Goal: Information Seeking & Learning: Learn about a topic

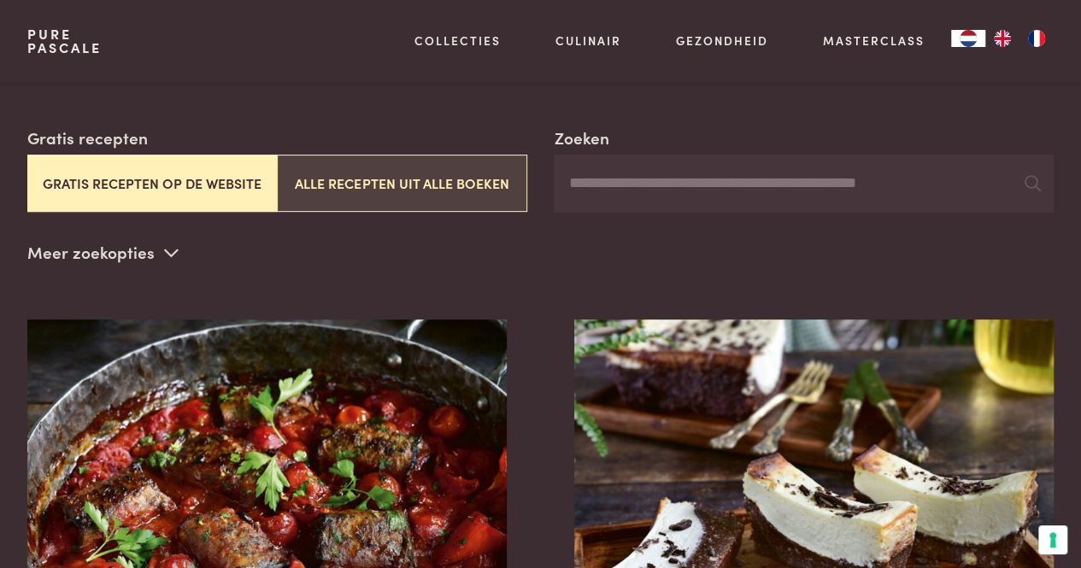
click at [357, 187] on button "Alle recepten uit alle boeken" at bounding box center [401, 183] width 249 height 57
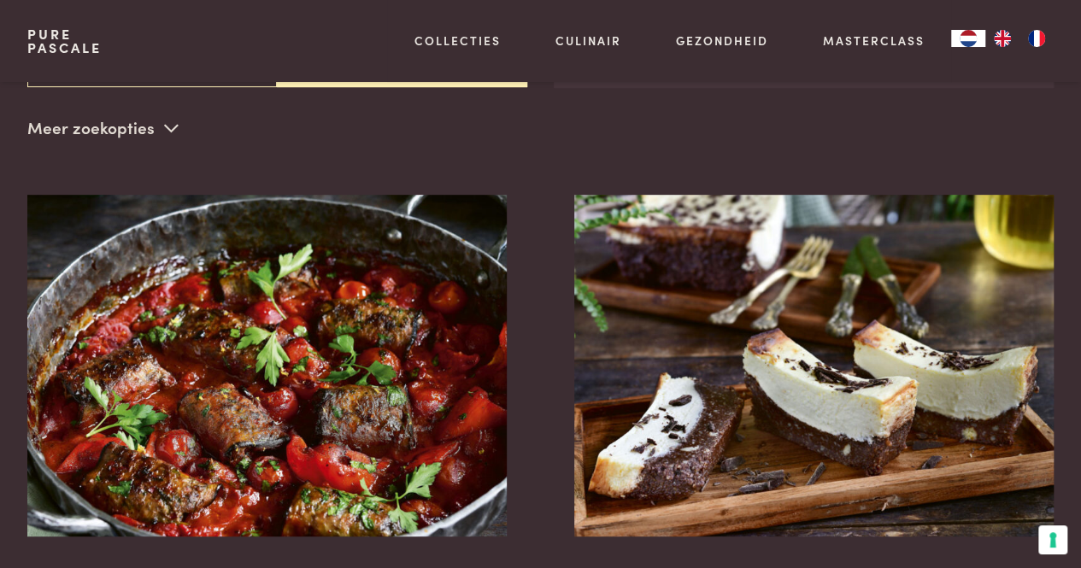
scroll to position [392, 0]
click at [155, 126] on p "Meer zoekopties" at bounding box center [102, 127] width 151 height 26
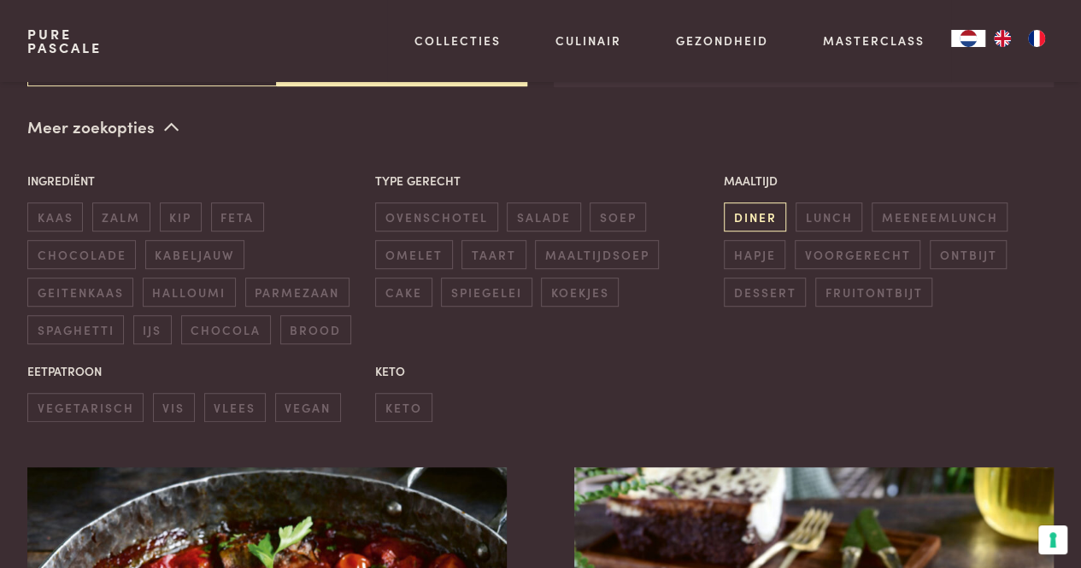
click at [768, 205] on span "diner" at bounding box center [755, 216] width 62 height 28
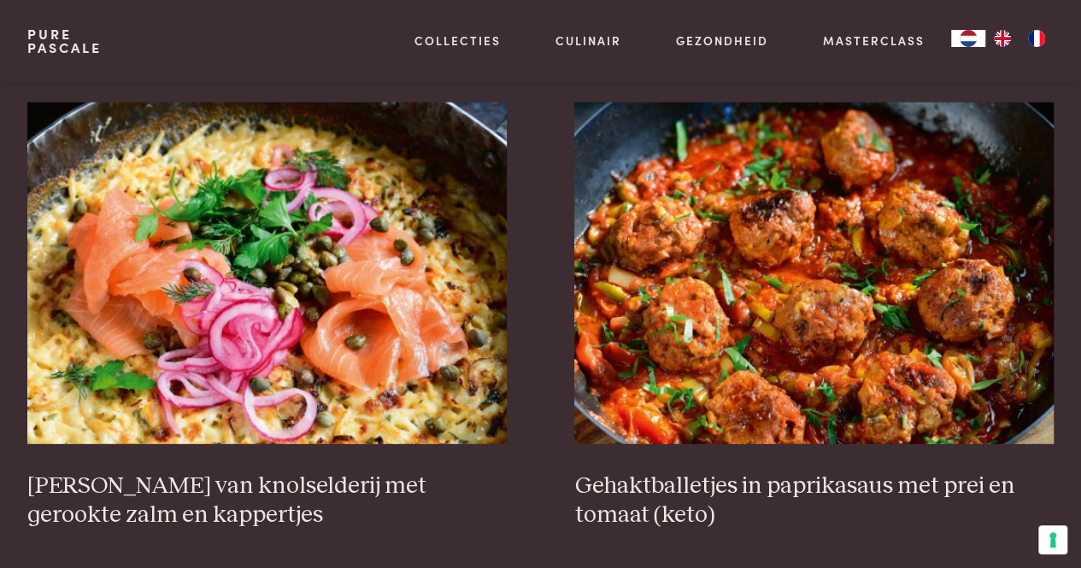
scroll to position [2246, 0]
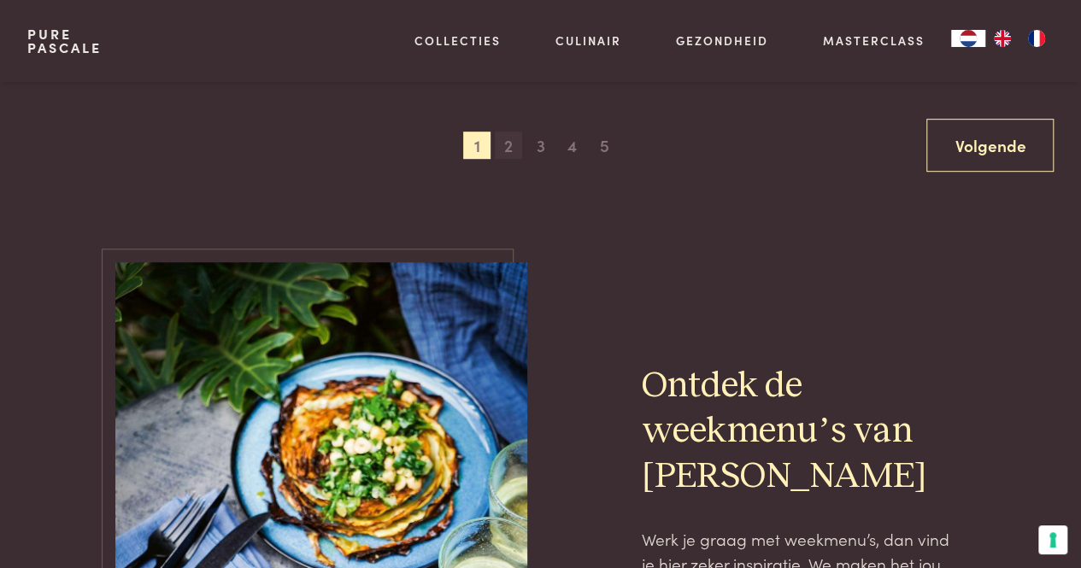
click at [507, 142] on span "2" at bounding box center [508, 145] width 27 height 27
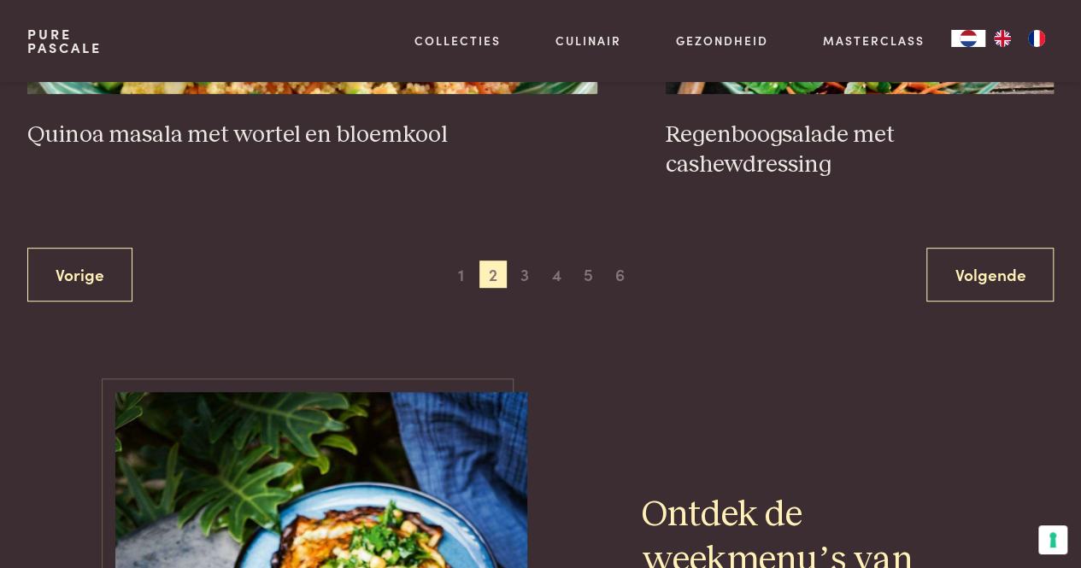
scroll to position [3560, 0]
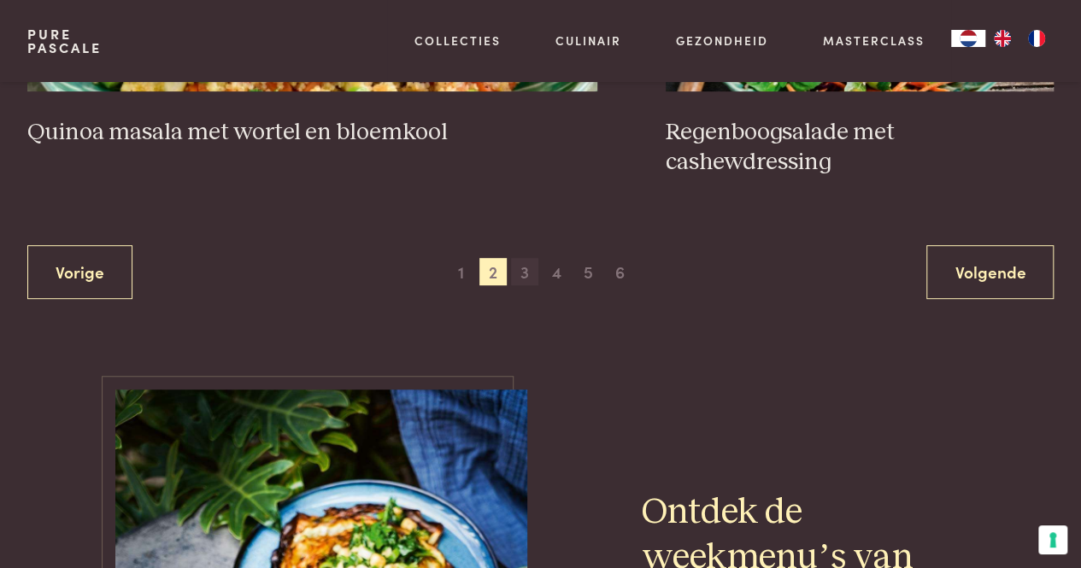
click at [530, 258] on span "3" at bounding box center [524, 271] width 27 height 27
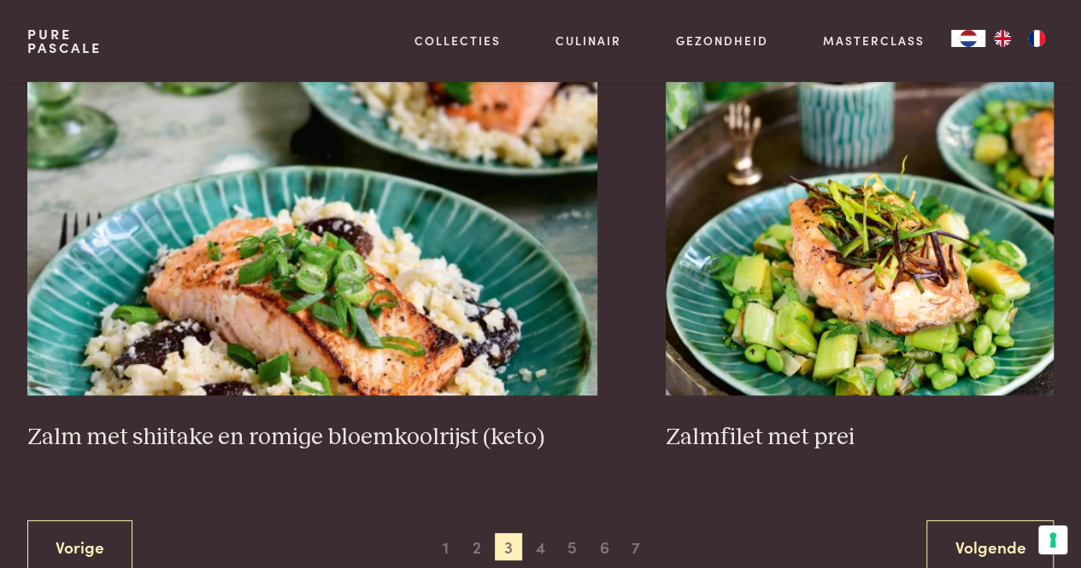
scroll to position [3298, 0]
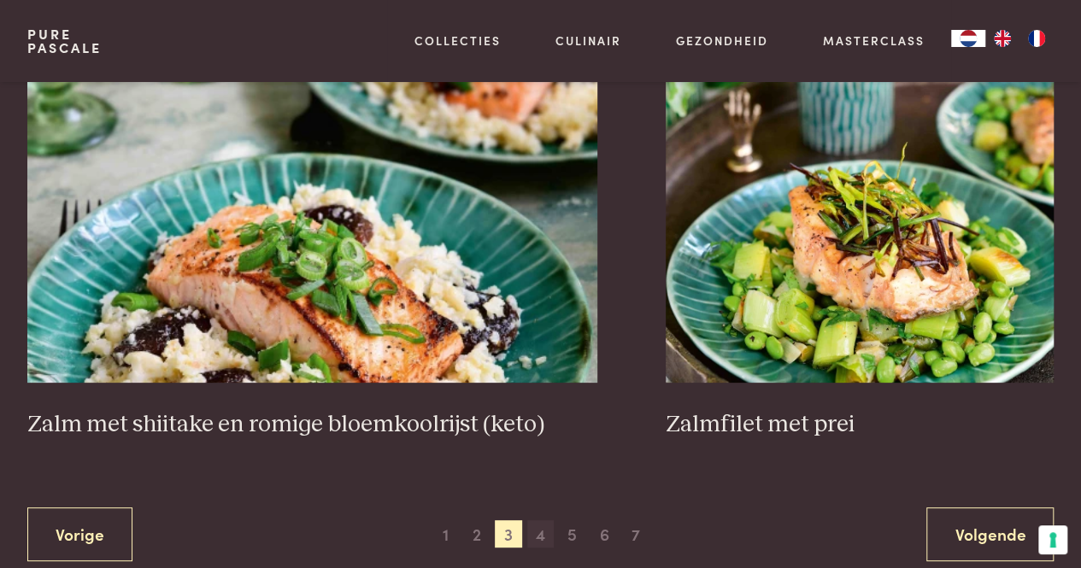
click at [545, 520] on span "4" at bounding box center [540, 533] width 27 height 27
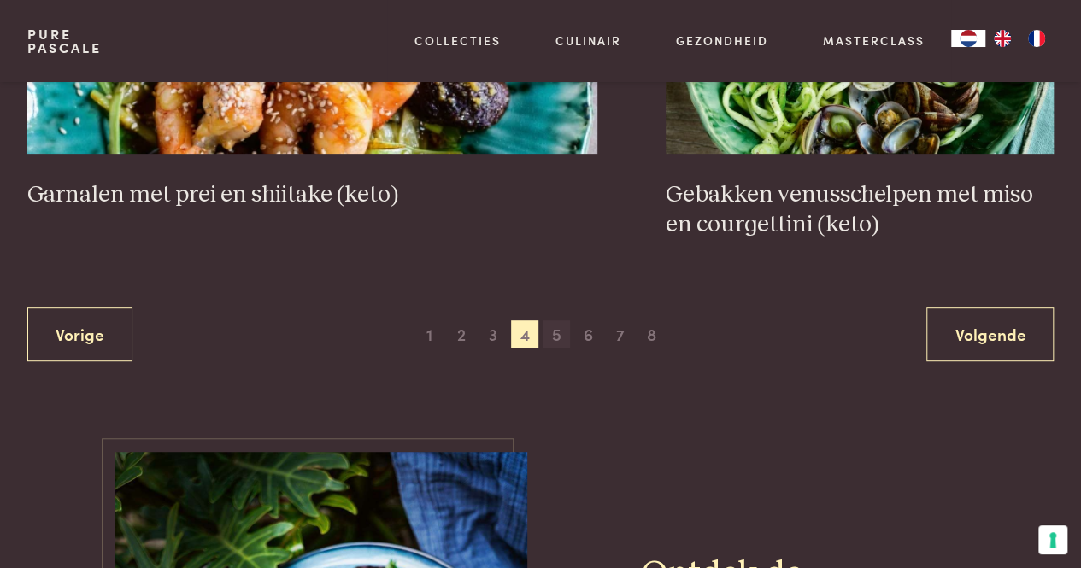
click at [561, 325] on span "5" at bounding box center [555, 333] width 27 height 27
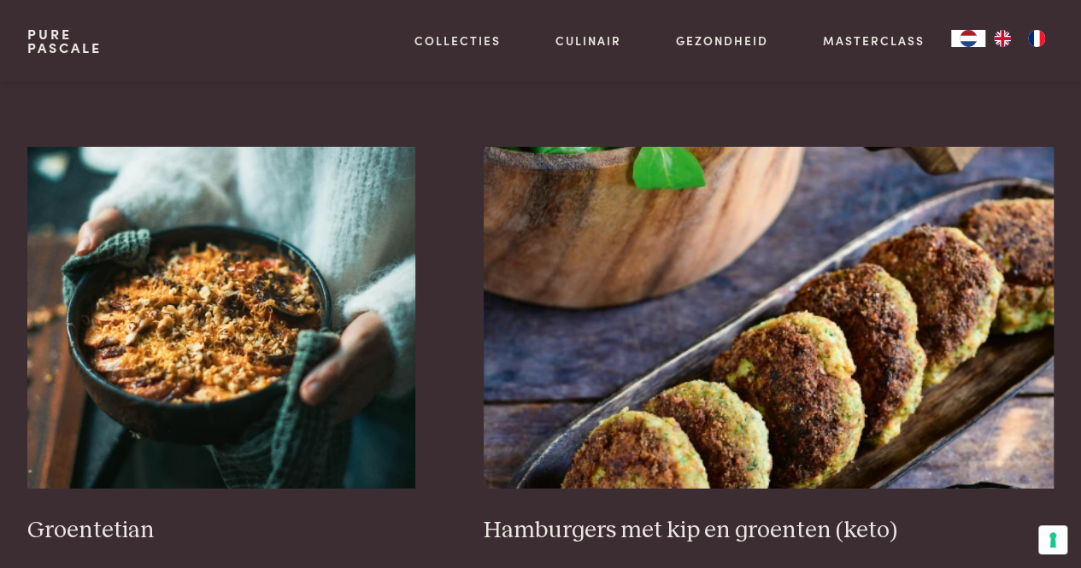
scroll to position [2697, 0]
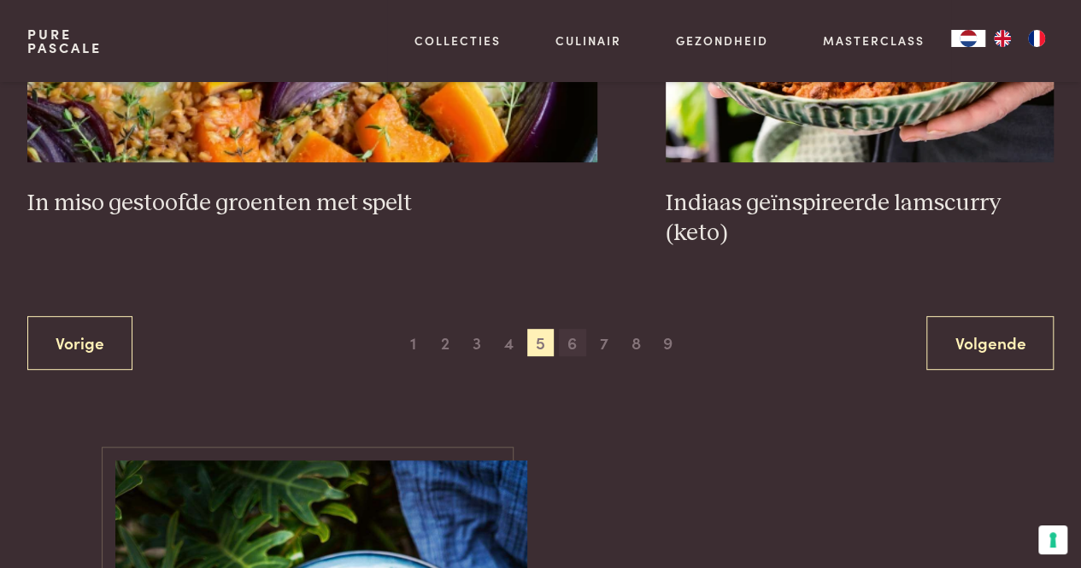
click at [570, 334] on span "6" at bounding box center [572, 342] width 27 height 27
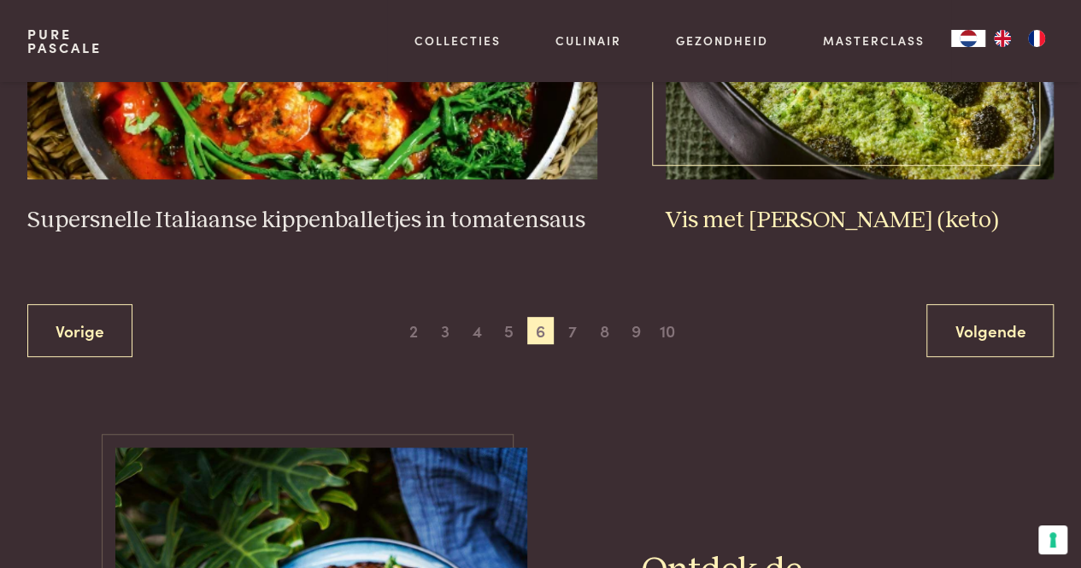
scroll to position [3529, 0]
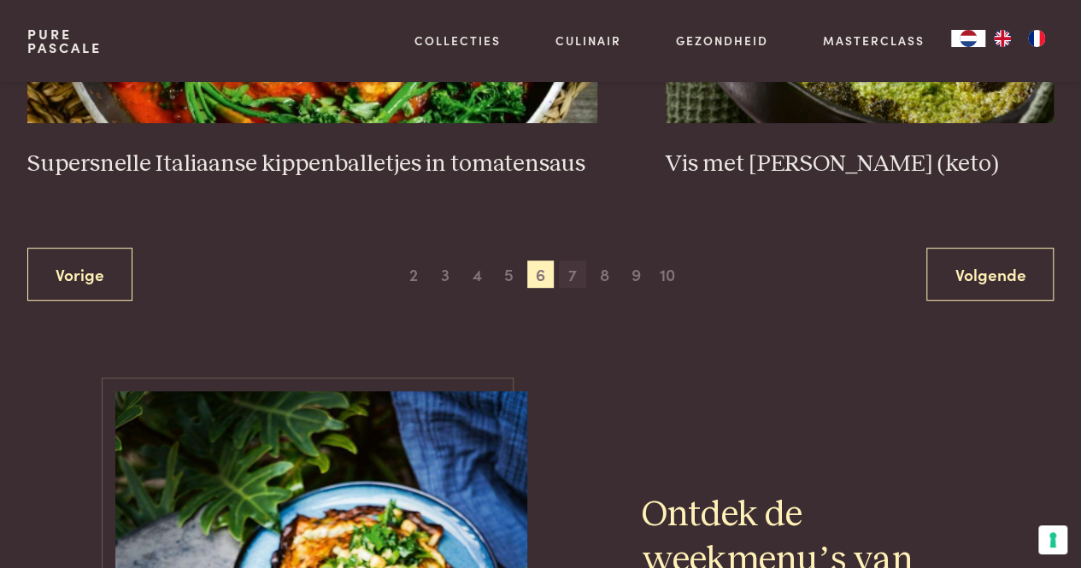
click at [574, 261] on span "7" at bounding box center [572, 274] width 27 height 27
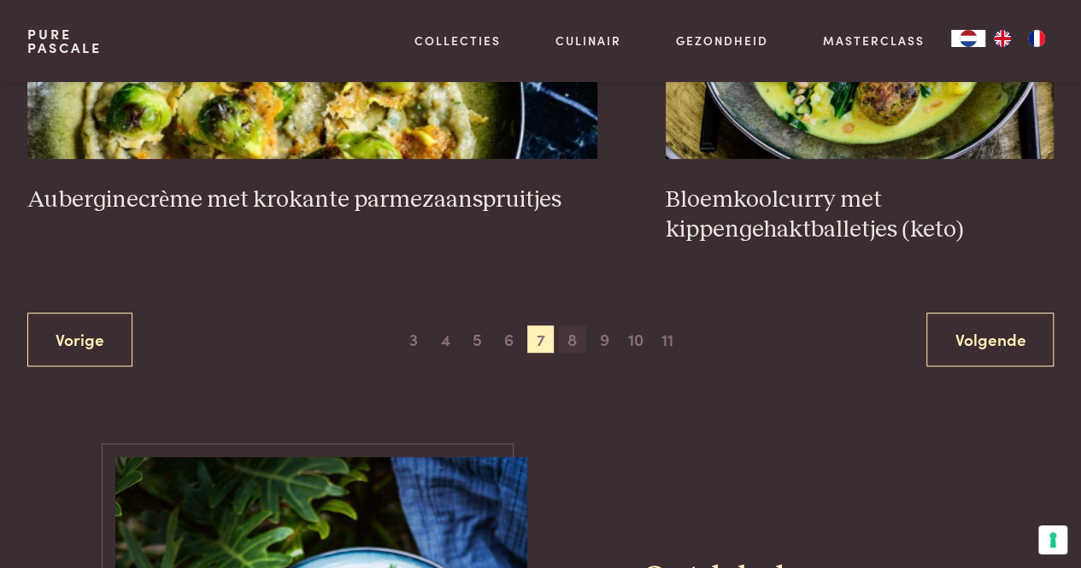
click at [571, 339] on span "8" at bounding box center [572, 338] width 27 height 27
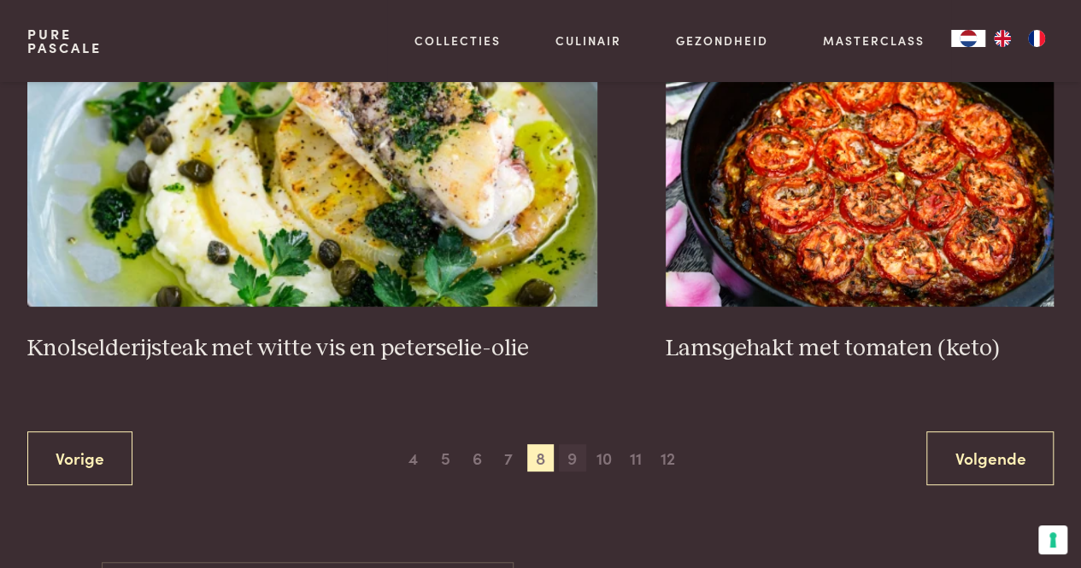
click at [569, 454] on span "9" at bounding box center [572, 457] width 27 height 27
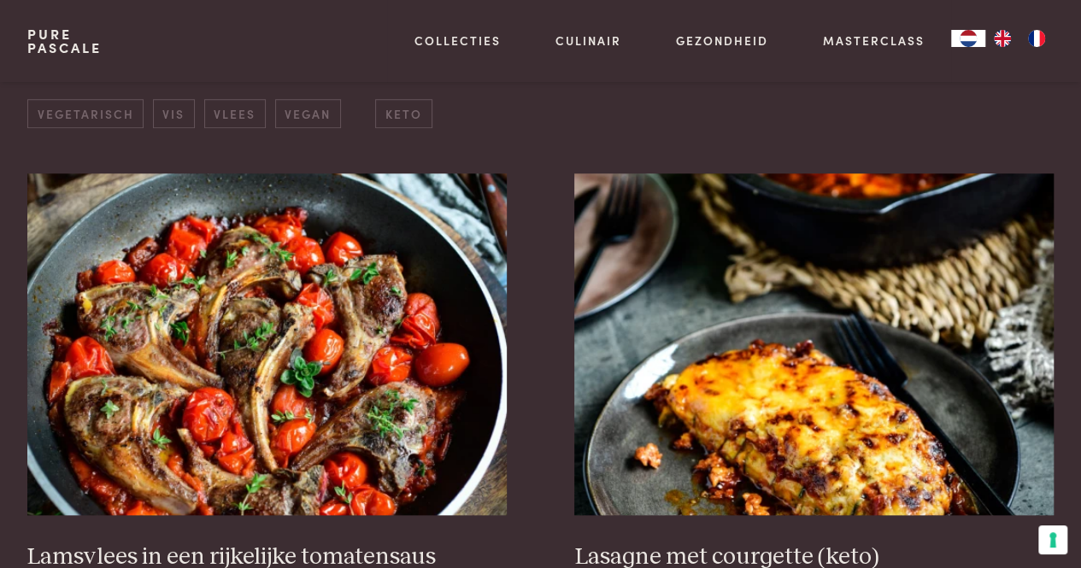
scroll to position [688, 0]
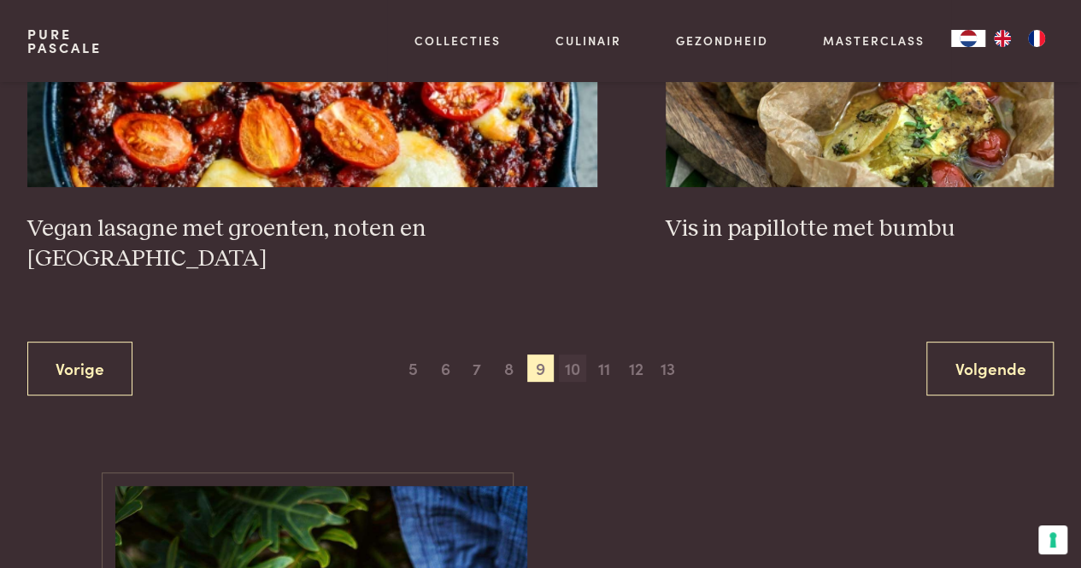
click at [569, 355] on span "10" at bounding box center [572, 368] width 27 height 27
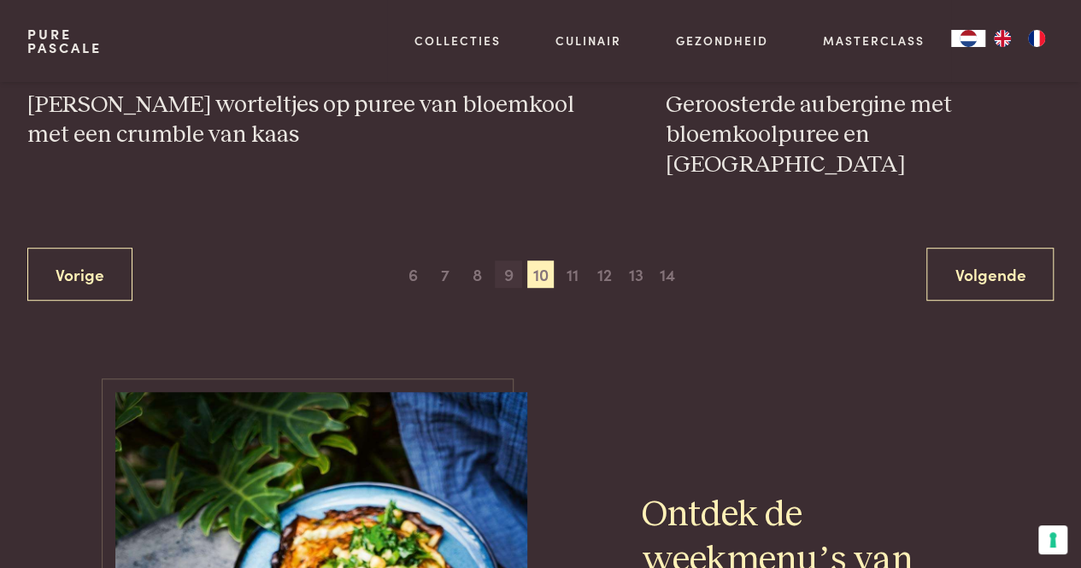
click at [507, 261] on span "9" at bounding box center [508, 274] width 27 height 27
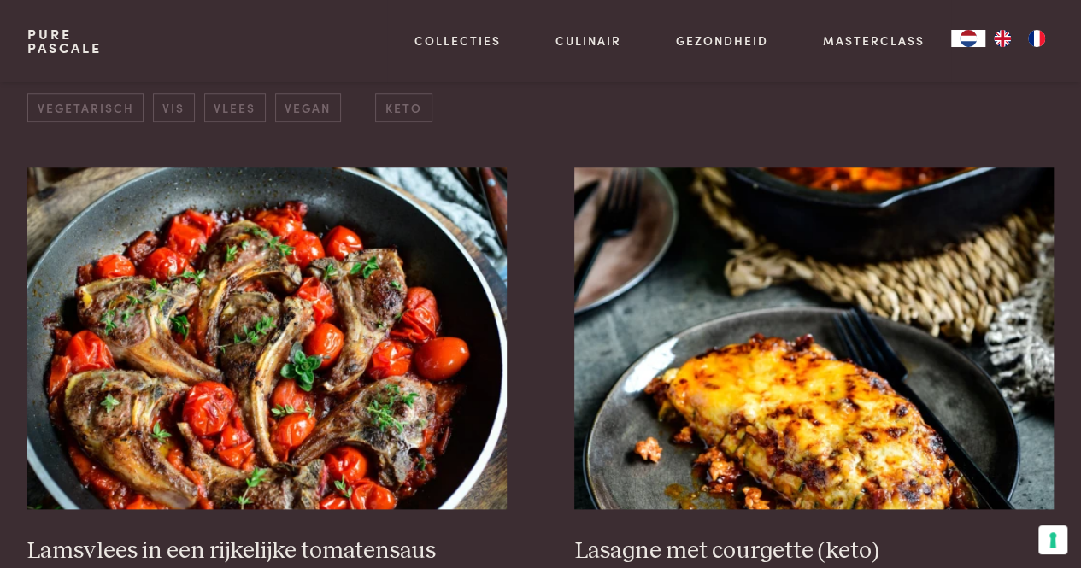
scroll to position [690, 0]
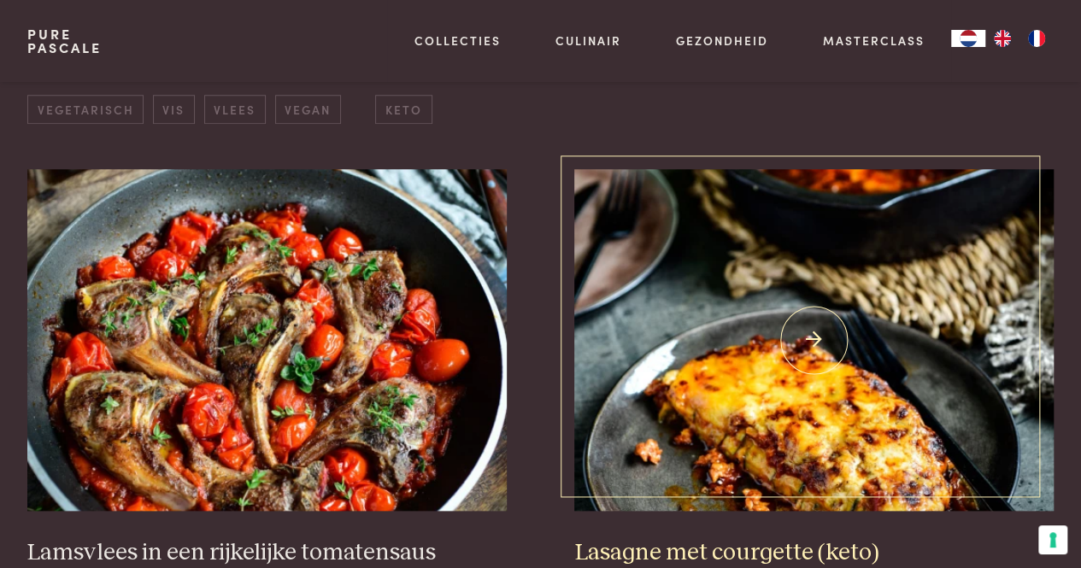
click at [718, 370] on img at bounding box center [813, 340] width 479 height 342
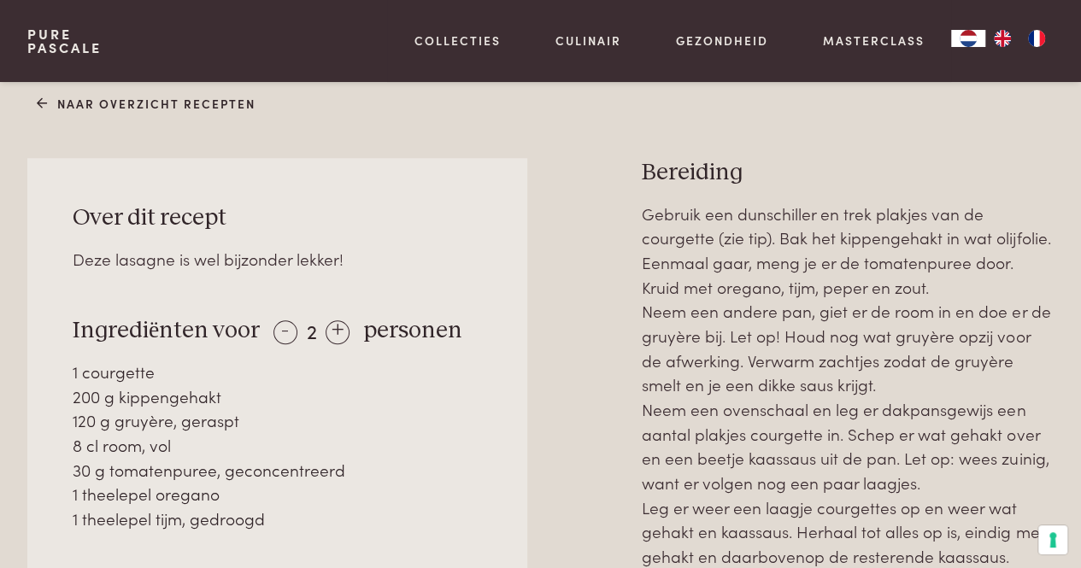
scroll to position [630, 0]
drag, startPoint x: 72, startPoint y: 373, endPoint x: 177, endPoint y: 381, distance: 105.4
click at [177, 381] on div "1 courgette 200 g kippengehakt 120 g gruyère, geraspt 8 cl room, vol 30 g tomat…" at bounding box center [277, 445] width 408 height 172
click at [177, 384] on div "200 g kippengehakt" at bounding box center [277, 396] width 408 height 25
drag, startPoint x: 177, startPoint y: 381, endPoint x: 181, endPoint y: 399, distance: 18.4
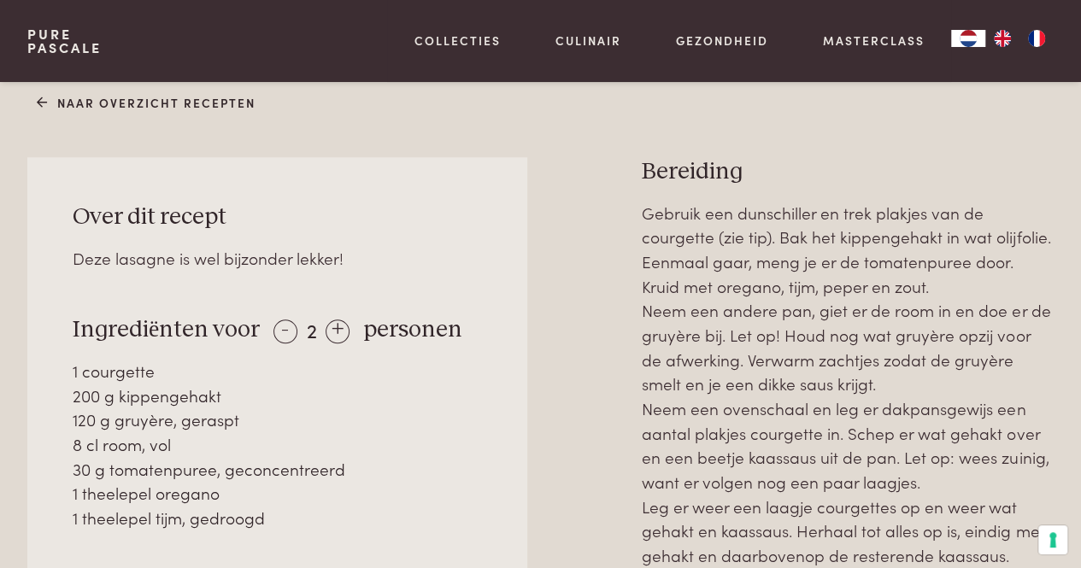
click at [181, 399] on div "200 g kippengehakt" at bounding box center [277, 396] width 408 height 25
drag, startPoint x: 181, startPoint y: 399, endPoint x: 179, endPoint y: 437, distance: 37.6
click at [179, 437] on div "1 courgette 200 g kippengehakt 120 g gruyère, geraspt 8 cl room, vol 30 g tomat…" at bounding box center [277, 445] width 408 height 172
click at [179, 437] on div "8 cl room, vol" at bounding box center [277, 444] width 408 height 25
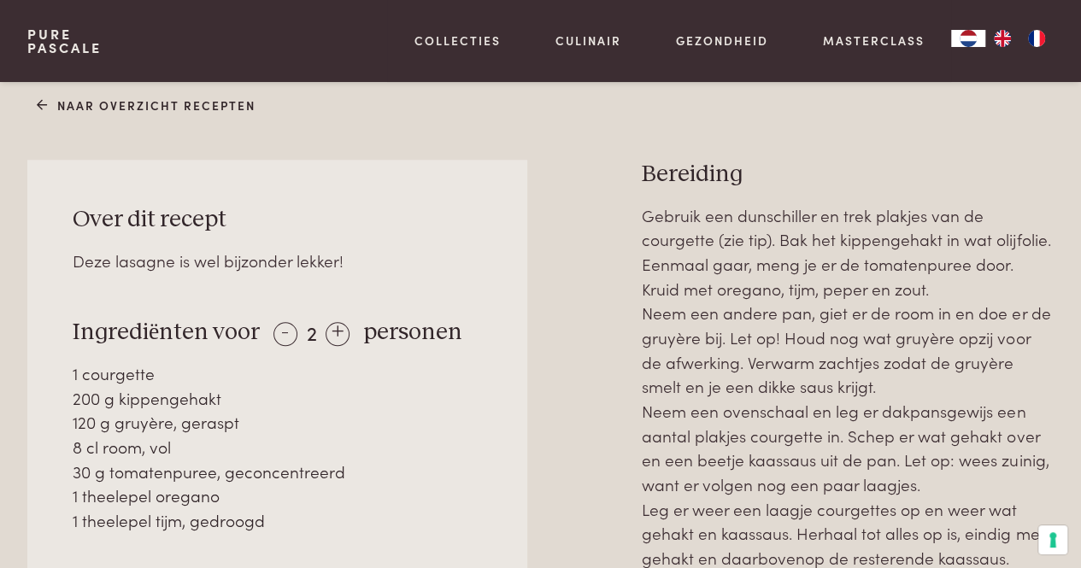
scroll to position [601, 0]
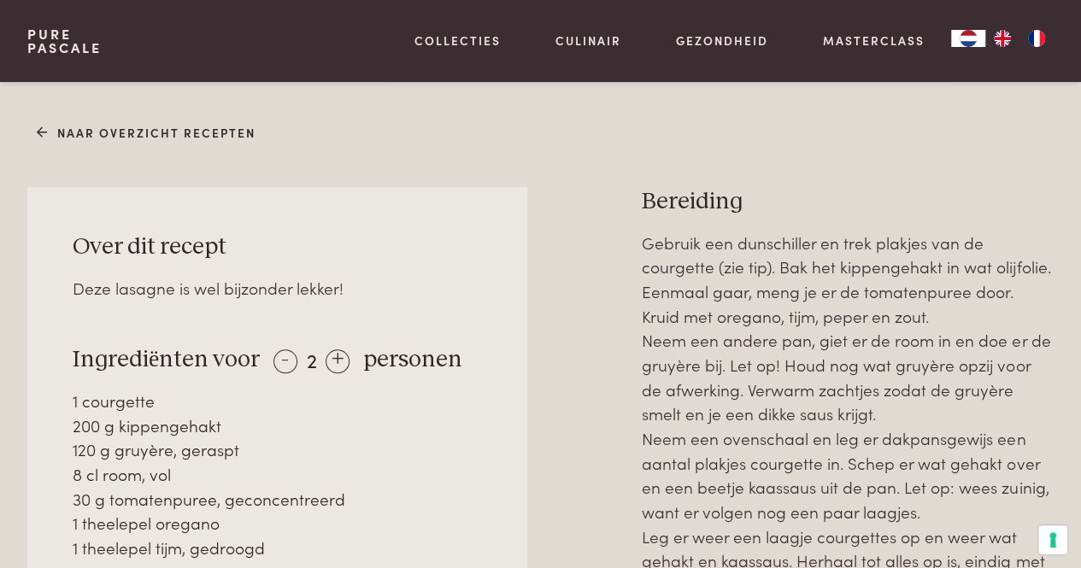
drag, startPoint x: 206, startPoint y: 544, endPoint x: 128, endPoint y: 526, distance: 79.8
click at [128, 526] on div "1 courgette 200 g kippengehakt 120 g gruyère, geraspt 8 cl room, vol 30 g tomat…" at bounding box center [277, 475] width 408 height 172
click at [128, 526] on div "1 theelepel oregano" at bounding box center [277, 523] width 408 height 25
drag, startPoint x: 128, startPoint y: 526, endPoint x: 106, endPoint y: 496, distance: 37.2
click at [106, 496] on div "1 courgette 200 g kippengehakt 120 g gruyère, geraspt 8 cl room, vol 30 g tomat…" at bounding box center [277, 475] width 408 height 172
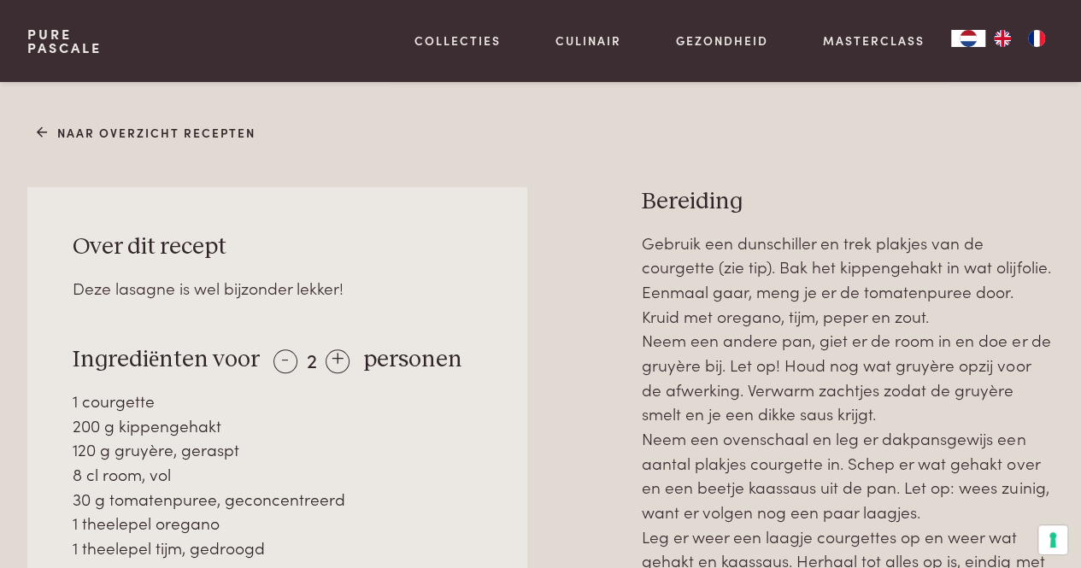
click at [106, 496] on div "30 g tomatenpuree, geconcentreerd" at bounding box center [277, 499] width 408 height 25
drag, startPoint x: 106, startPoint y: 496, endPoint x: 98, endPoint y: 416, distance: 80.7
click at [98, 416] on div "1 courgette 200 g kippengehakt 120 g gruyère, geraspt 8 cl room, vol 30 g tomat…" at bounding box center [277, 475] width 408 height 172
click at [98, 416] on div "200 g kippengehakt" at bounding box center [277, 425] width 408 height 25
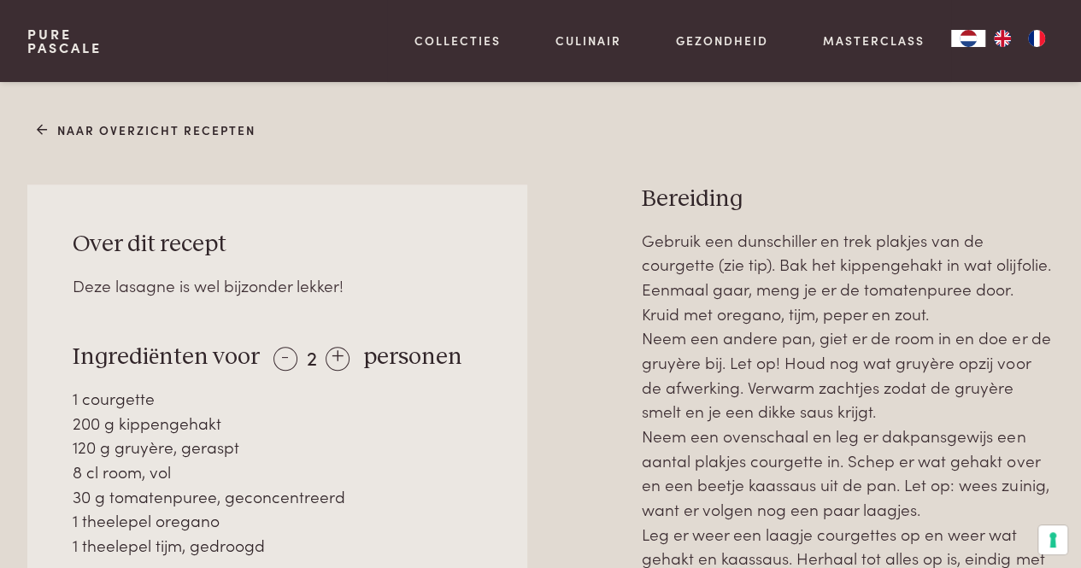
scroll to position [639, 0]
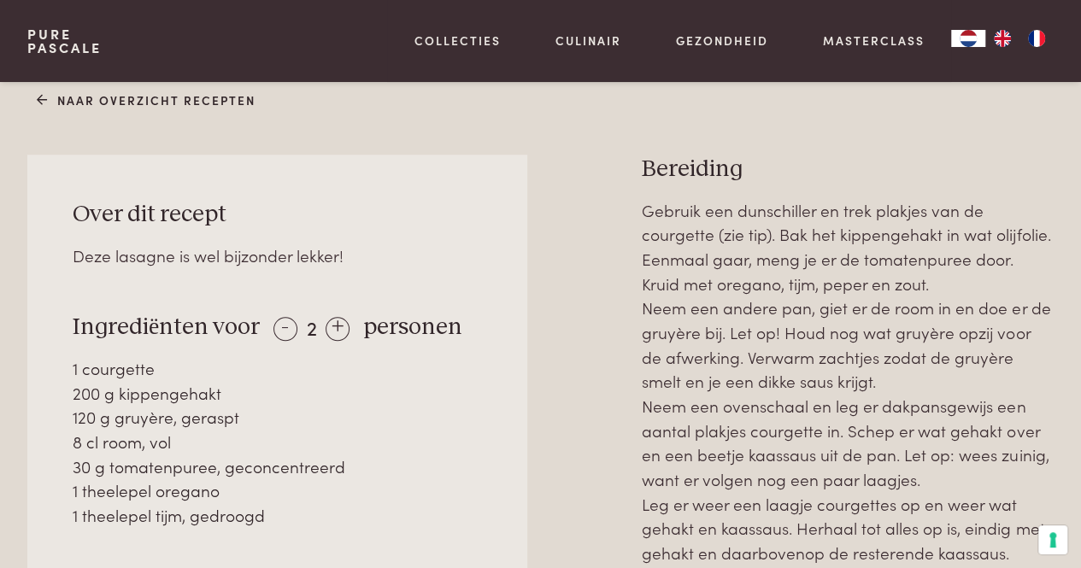
drag, startPoint x: 98, startPoint y: 416, endPoint x: 255, endPoint y: 556, distance: 210.5
click at [255, 556] on div "Over dit recept Deze lasagne is wel bijzonder lekker! Ingrediënten voor - 2 + p…" at bounding box center [277, 444] width 500 height 579
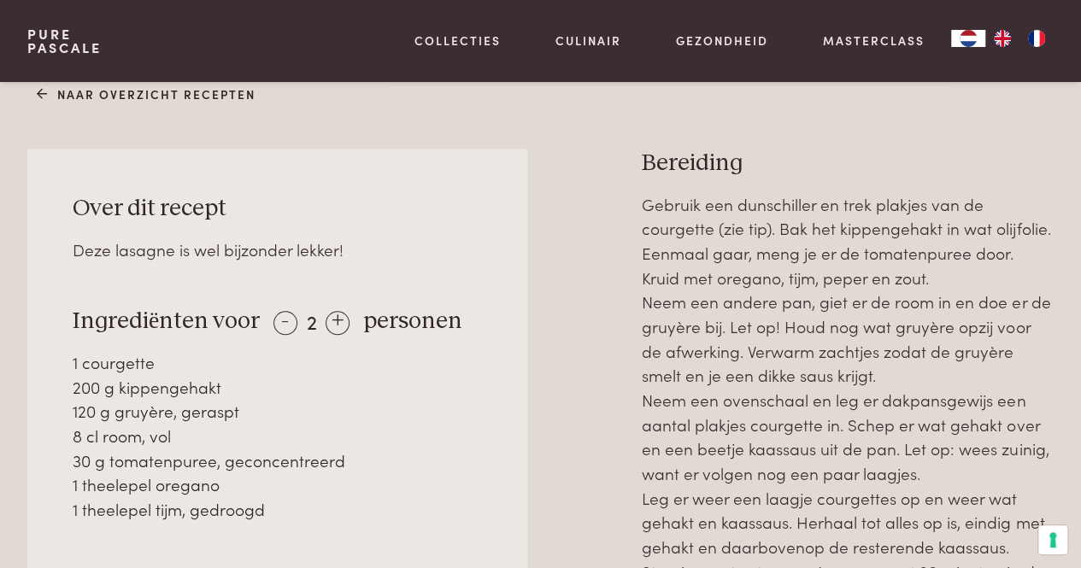
click at [260, 531] on div "Over dit recept Deze lasagne is wel bijzonder lekker! Ingrediënten voor - 2 + p…" at bounding box center [277, 438] width 500 height 579
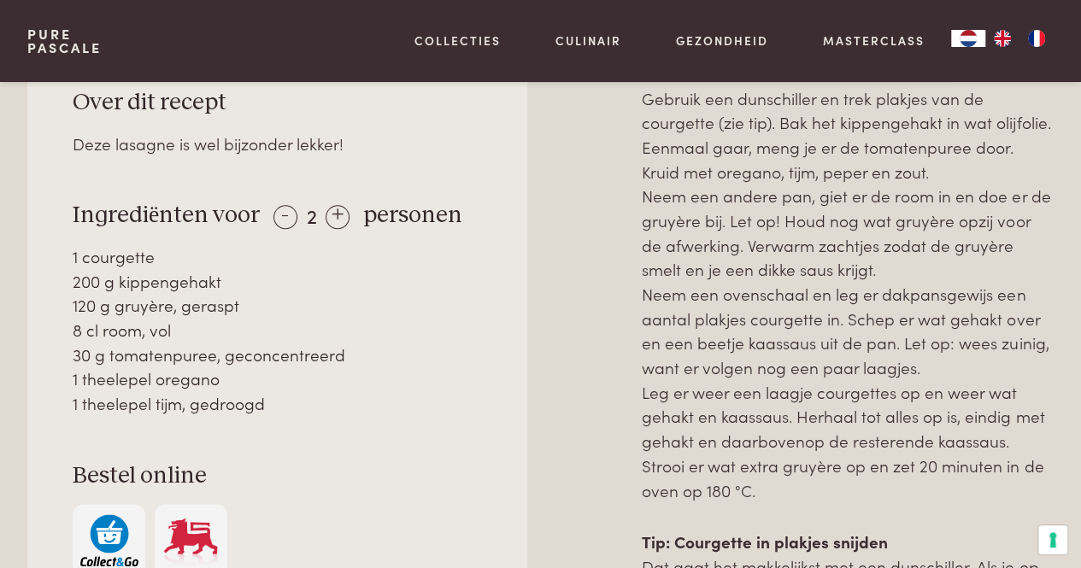
scroll to position [743, 0]
